Goal: Navigation & Orientation: Find specific page/section

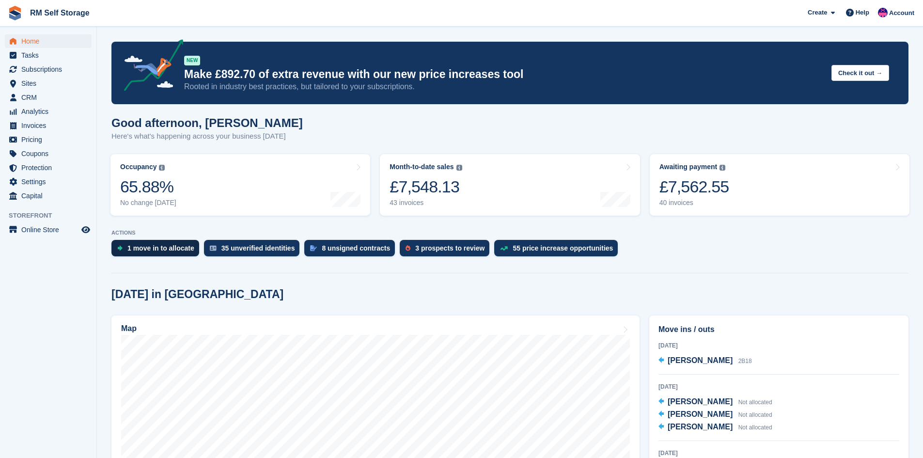
click at [143, 251] on div "1 move in to allocate" at bounding box center [160, 248] width 67 height 8
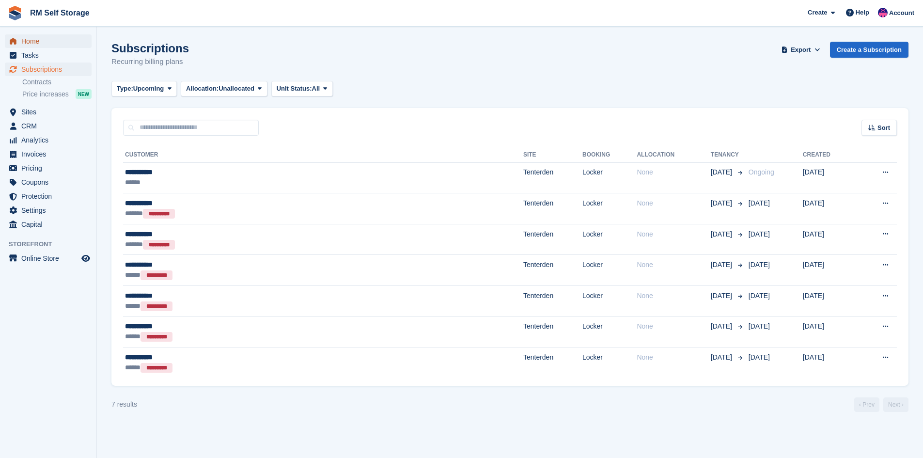
click at [41, 44] on span "Home" at bounding box center [50, 41] width 58 height 14
